Goal: Browse casually: Explore the website without a specific task or goal

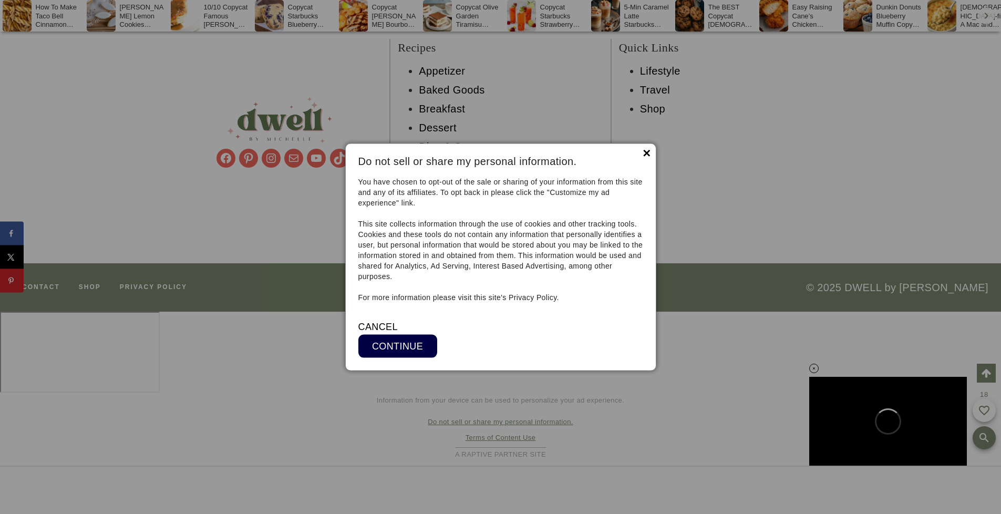
scroll to position [9899, 0]
